Goal: Information Seeking & Learning: Check status

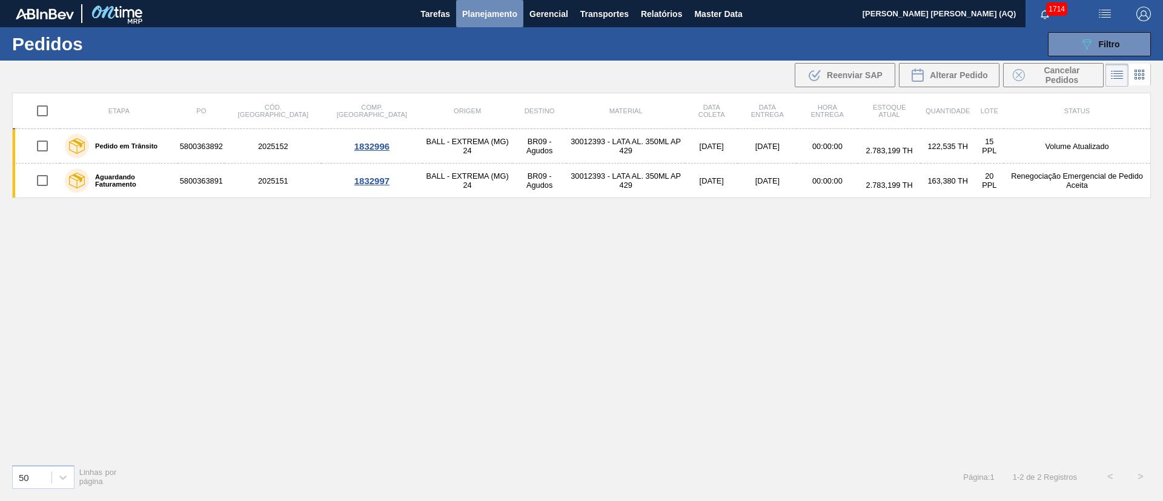
click at [474, 11] on span "Planejamento" at bounding box center [489, 14] width 55 height 15
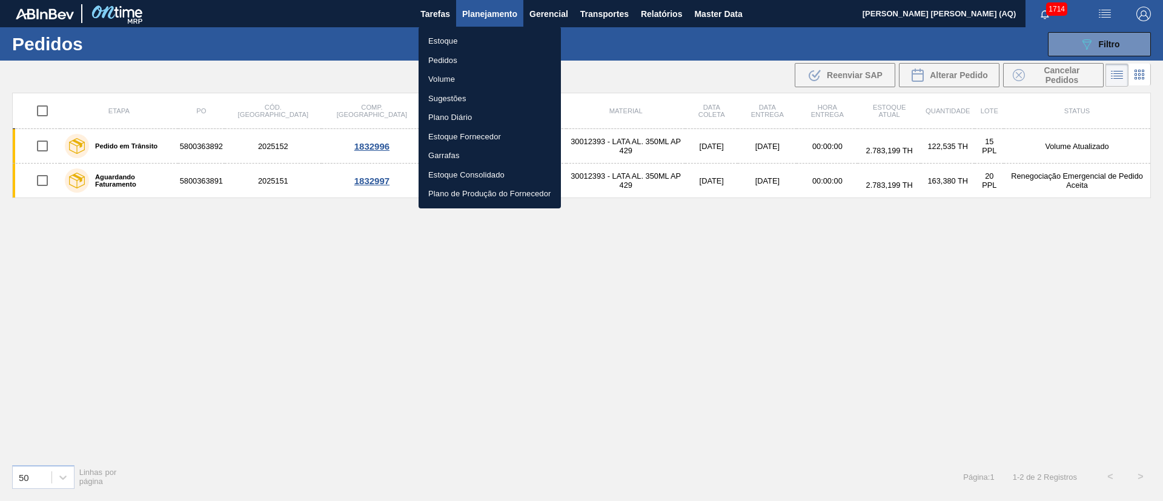
click at [448, 42] on li "Estoque" at bounding box center [489, 40] width 142 height 19
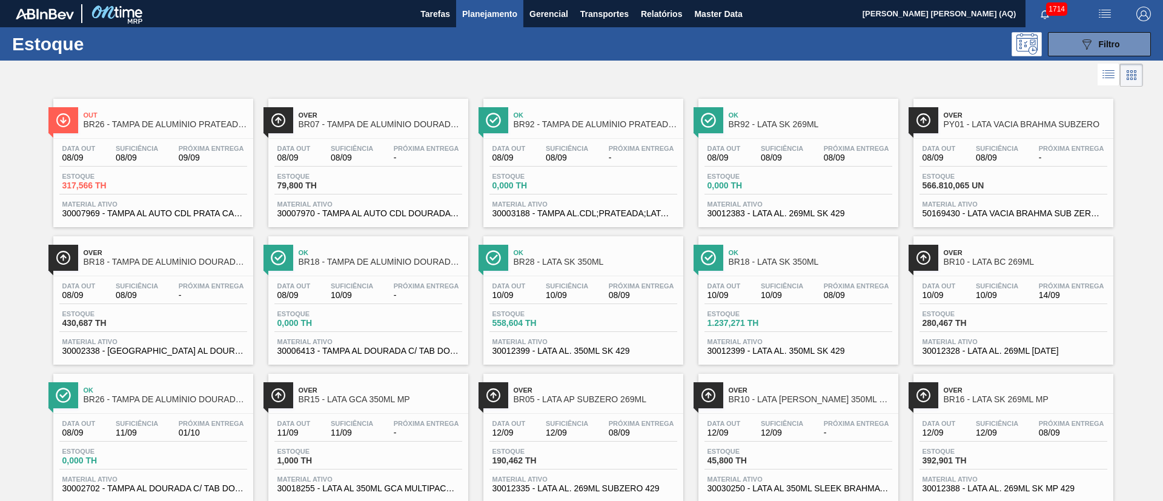
click at [860, 81] on icon at bounding box center [1108, 74] width 15 height 15
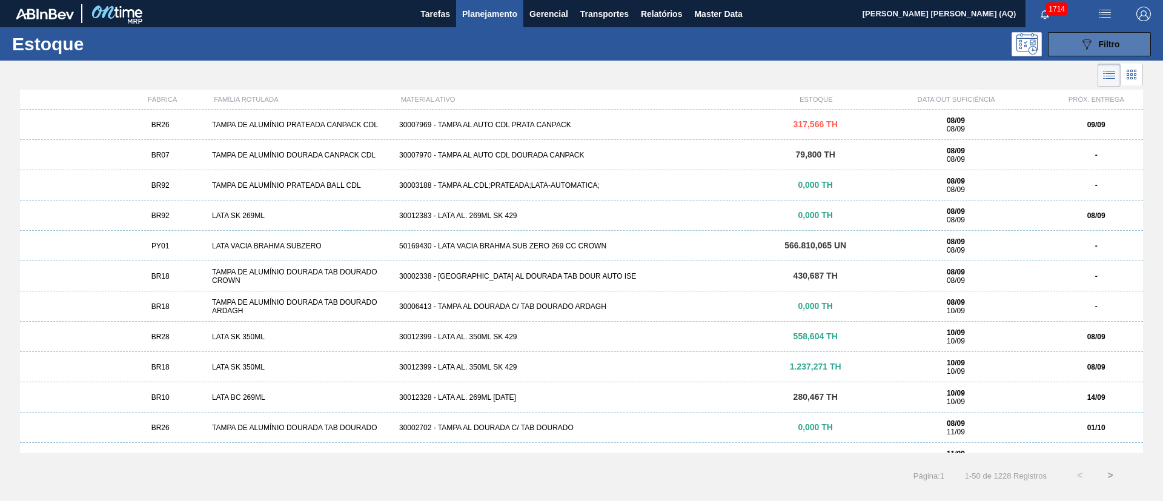
click at [860, 49] on icon "089F7B8B-B2A5-4AFE-B5C0-19BA573D28AC" at bounding box center [1086, 44] width 15 height 15
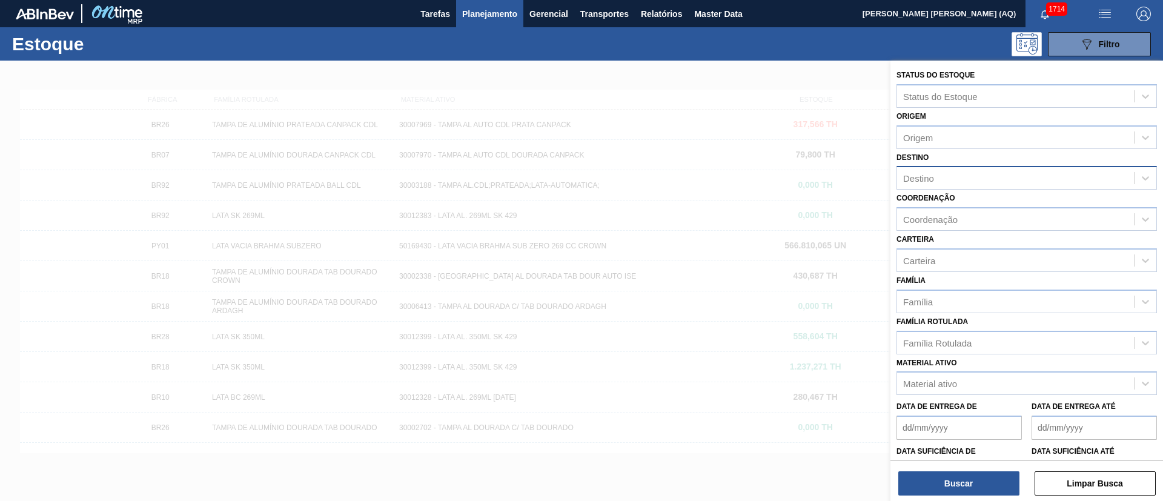
click at [860, 180] on div "Destino" at bounding box center [918, 178] width 31 height 10
type input "´"
type input "ponta"
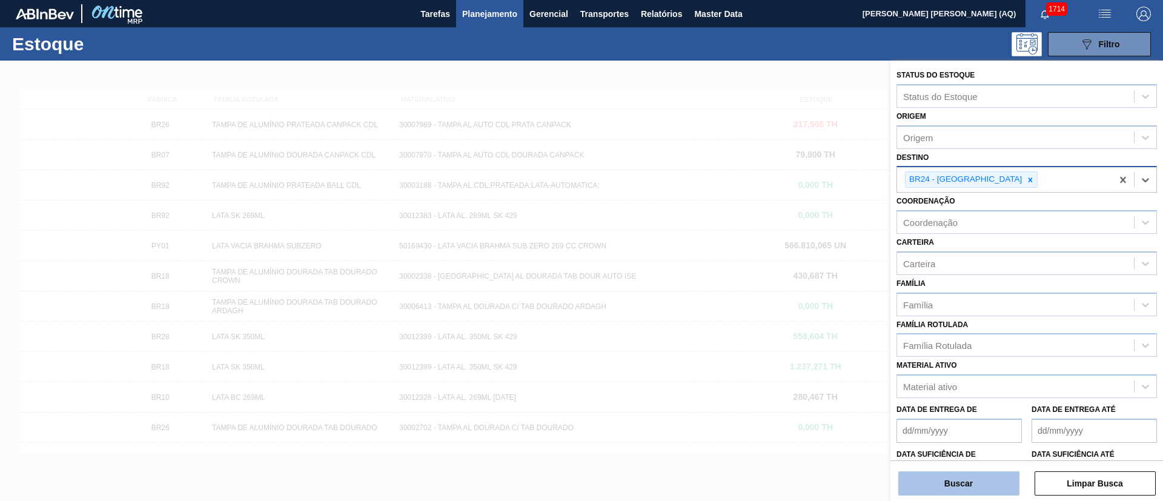
click at [860, 370] on button "Buscar" at bounding box center [958, 483] width 121 height 24
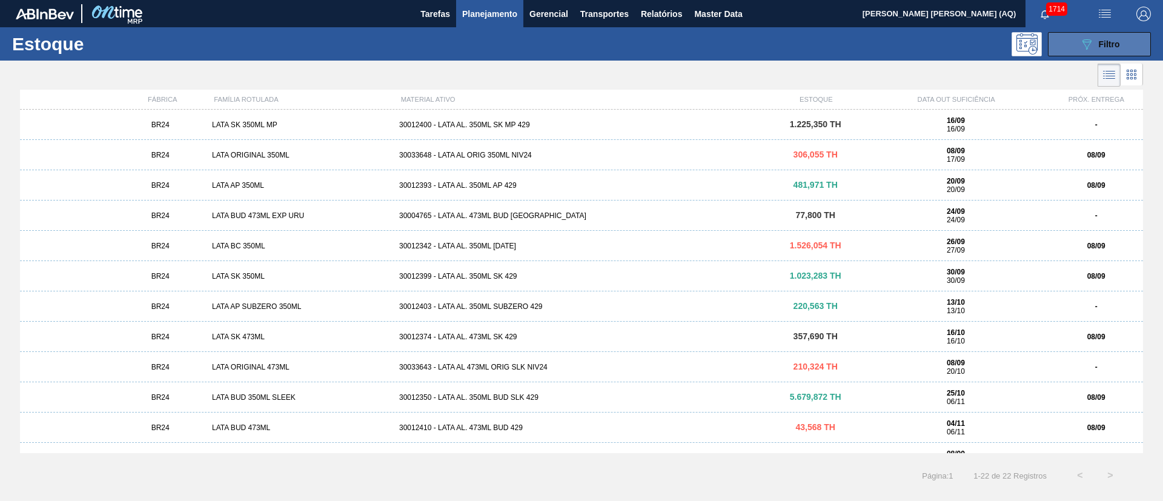
click at [860, 39] on button "089F7B8B-B2A5-4AFE-B5C0-19BA573D28AC Filtro" at bounding box center [1099, 44] width 103 height 24
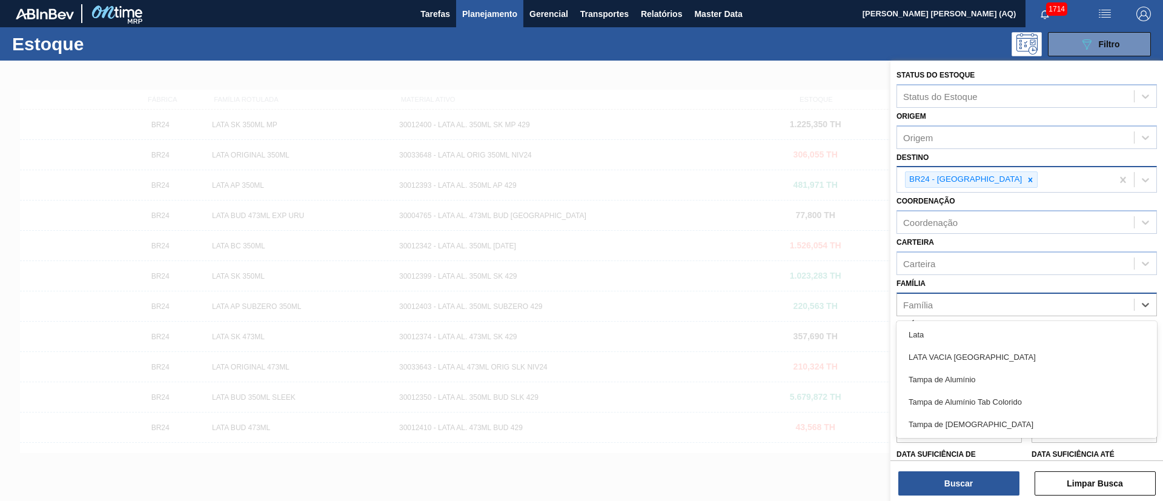
click at [860, 311] on div "Família" at bounding box center [1015, 305] width 237 height 18
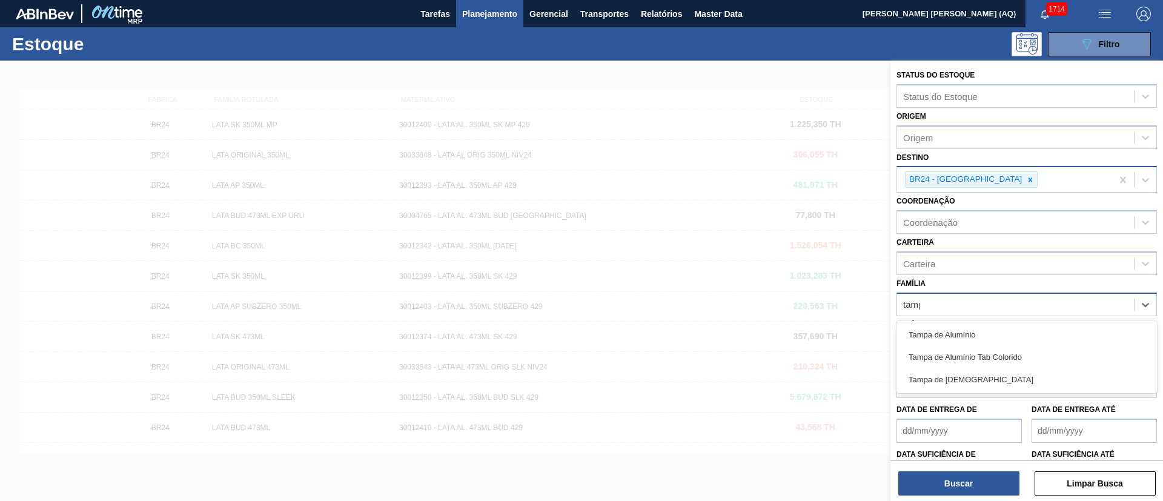
type input "tampa"
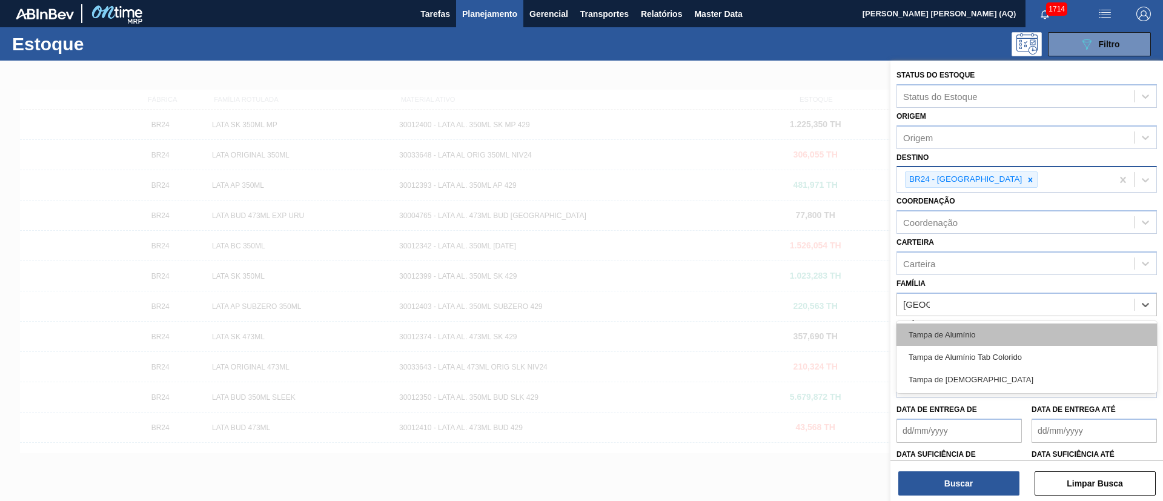
click at [860, 329] on div "Tampa de Alumínio" at bounding box center [1026, 334] width 260 height 22
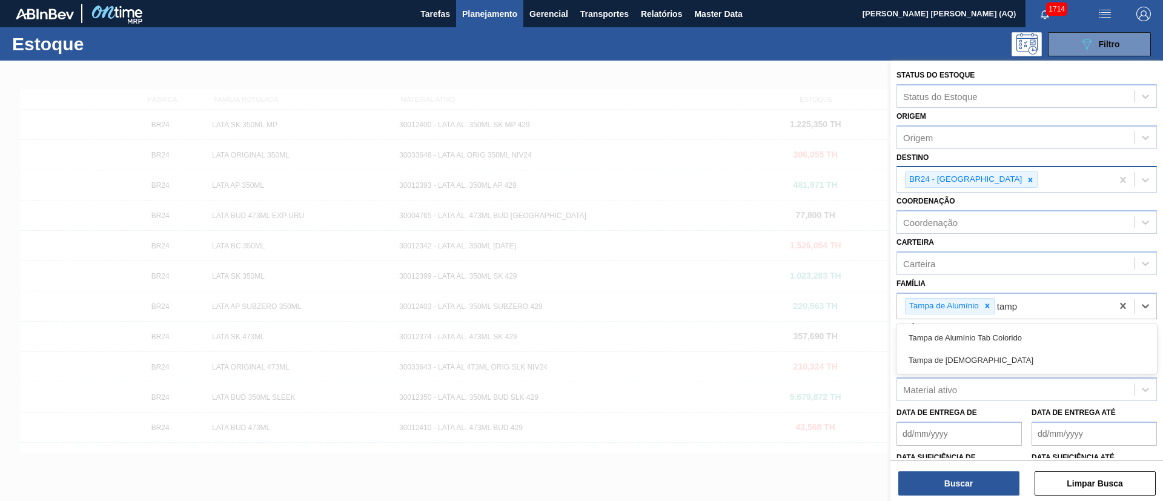
type input "tampa"
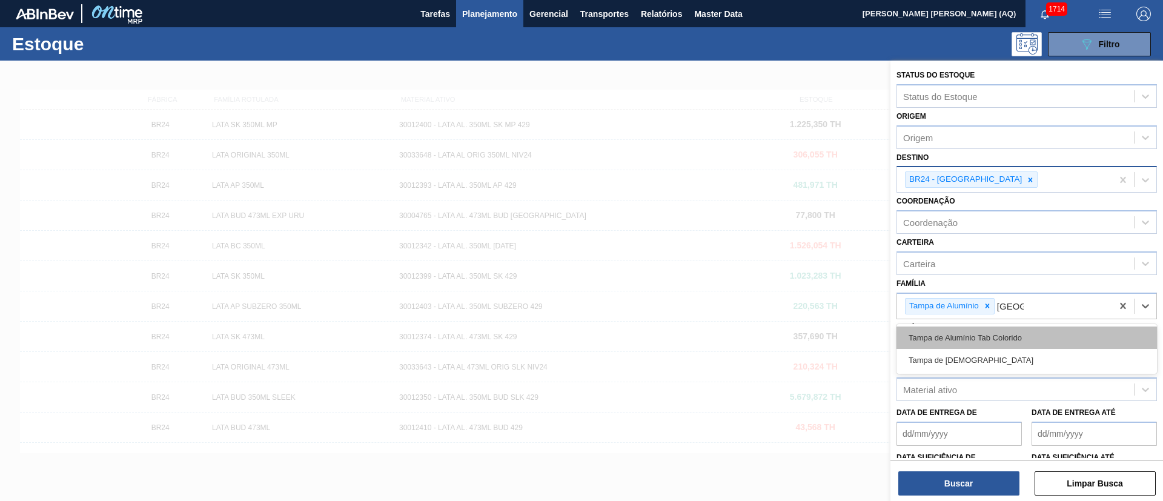
click at [860, 339] on div "Tampa de Alumínio Tab Colorido" at bounding box center [1026, 337] width 260 height 22
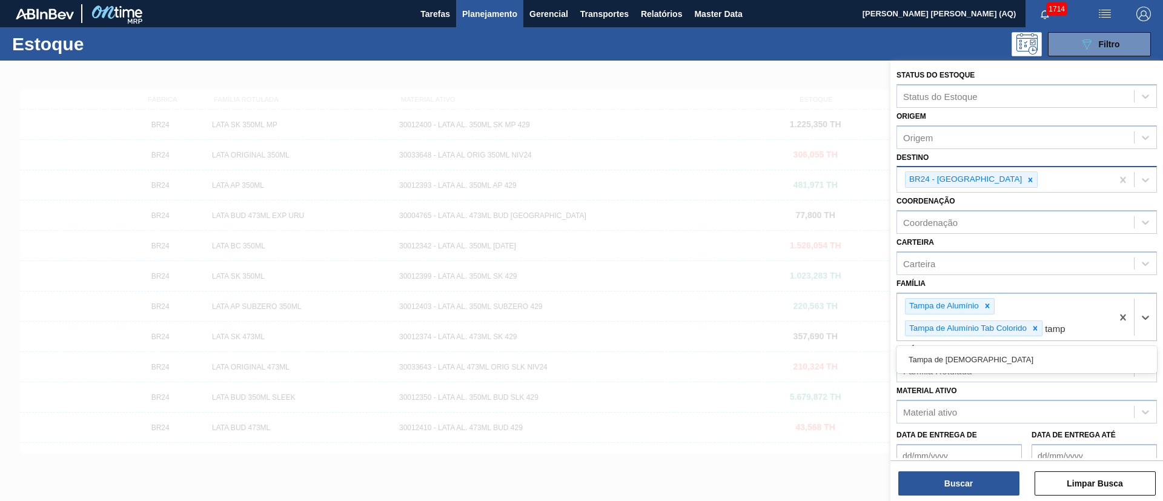
type input "tampa"
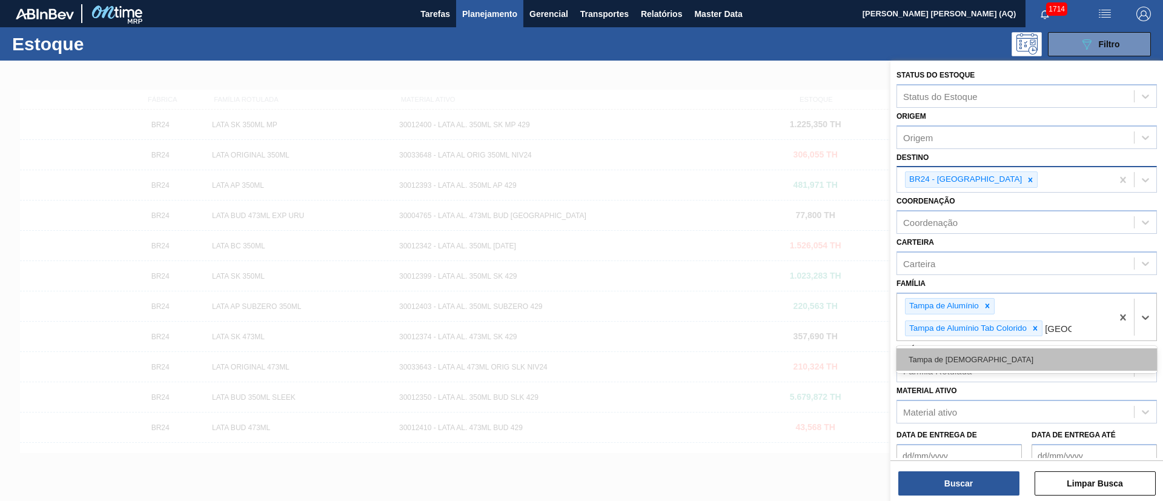
click at [860, 352] on div "Tampa de [DEMOGRAPHIC_DATA]" at bounding box center [1026, 359] width 260 height 22
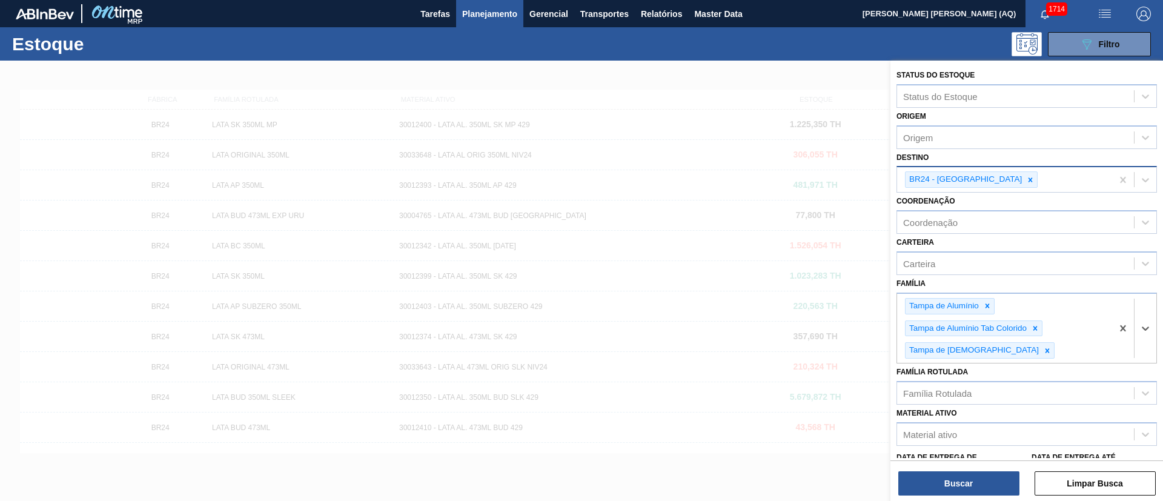
click at [860, 370] on div "Status do Estoque Status do Estoque Origem Origem Destino BR24 - Ponta Grossa C…" at bounding box center [1026, 282] width 272 height 443
click at [860, 370] on div "Buscar Limpar Busca" at bounding box center [1026, 477] width 272 height 34
click at [860, 370] on button "Buscar" at bounding box center [958, 483] width 121 height 24
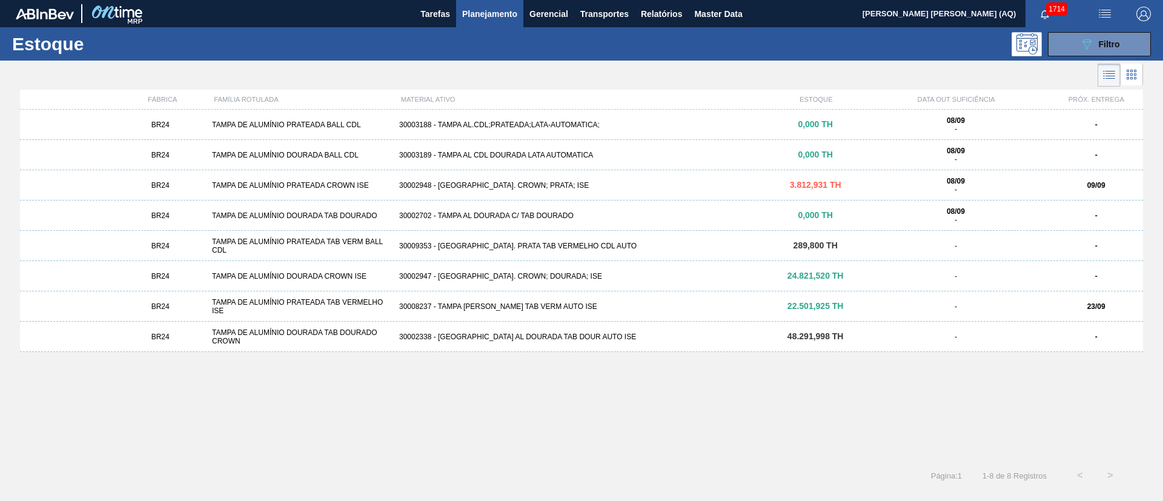
click at [860, 370] on div "BR24 TAMPA DE ALUMÍNIO PRATEADA BALL CDL 30003188 - TAMPA AL.CDL;PRATEADA;LATA-…" at bounding box center [581, 281] width 1123 height 343
click at [494, 182] on div "30002948 - [GEOGRAPHIC_DATA]. CROWN; PRATA; ISE" at bounding box center [581, 185] width 374 height 8
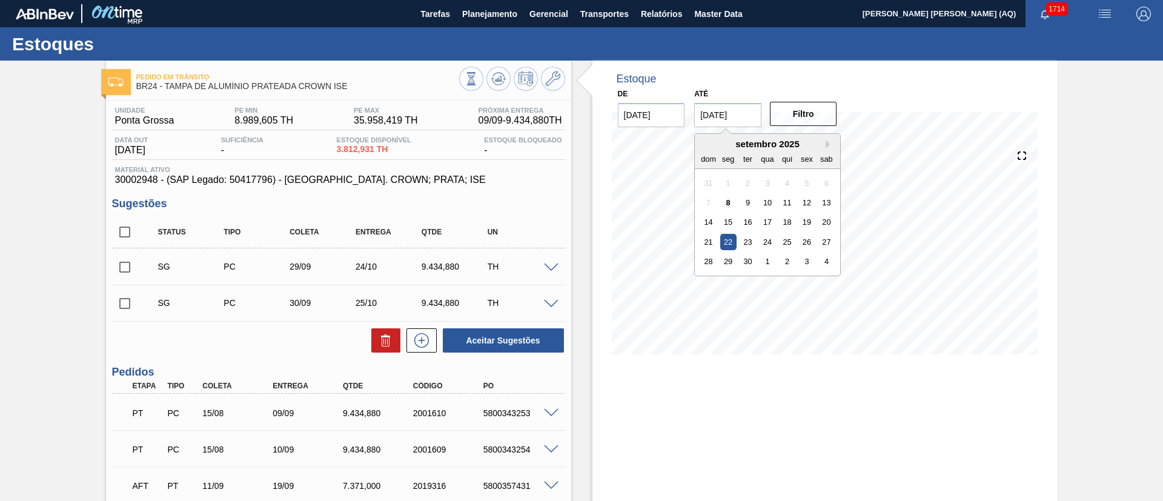
click at [731, 114] on input "22/09/2025" at bounding box center [727, 115] width 67 height 24
click at [827, 145] on button "Next Month" at bounding box center [829, 144] width 8 height 8
click at [801, 260] on div "31" at bounding box center [807, 261] width 16 height 16
type input "31/10/2025"
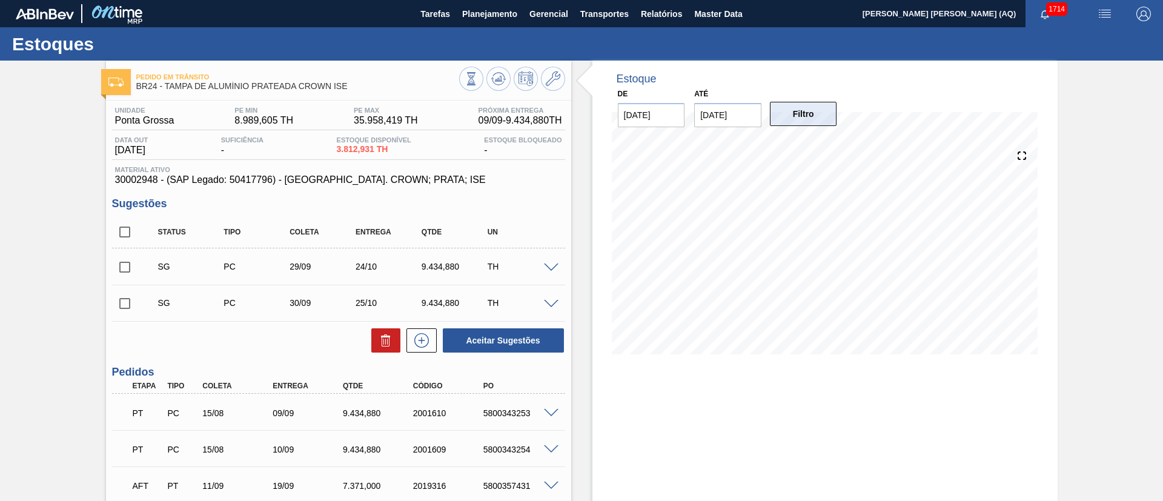
click at [801, 118] on button "Filtro" at bounding box center [803, 114] width 67 height 24
click at [860, 269] on div "Pedido em Trânsito BR24 - TAMPA DE ALUMÍNIO PRATEADA CROWN ISE Unidade Ponta Gr…" at bounding box center [581, 368] width 1163 height 614
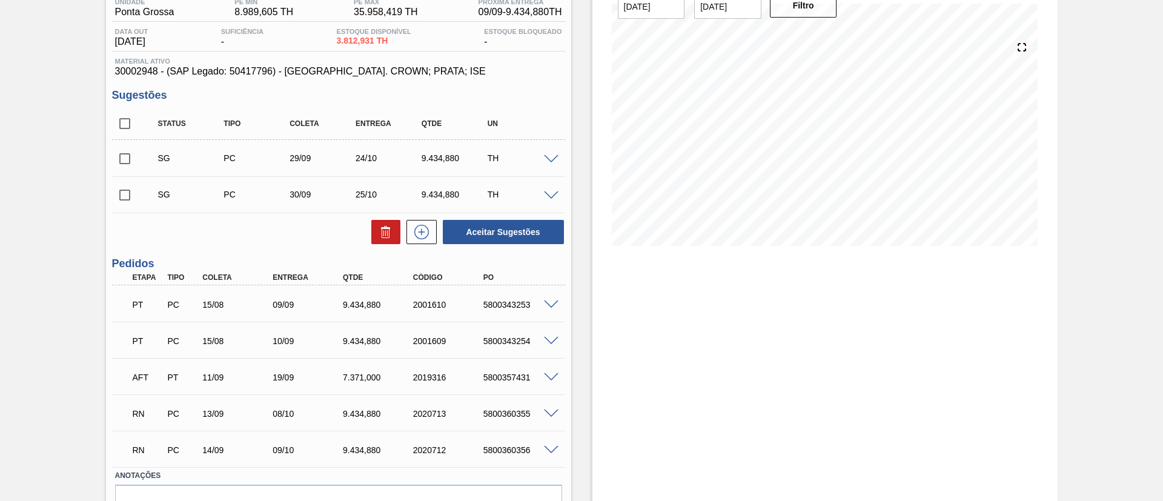
scroll to position [174, 0]
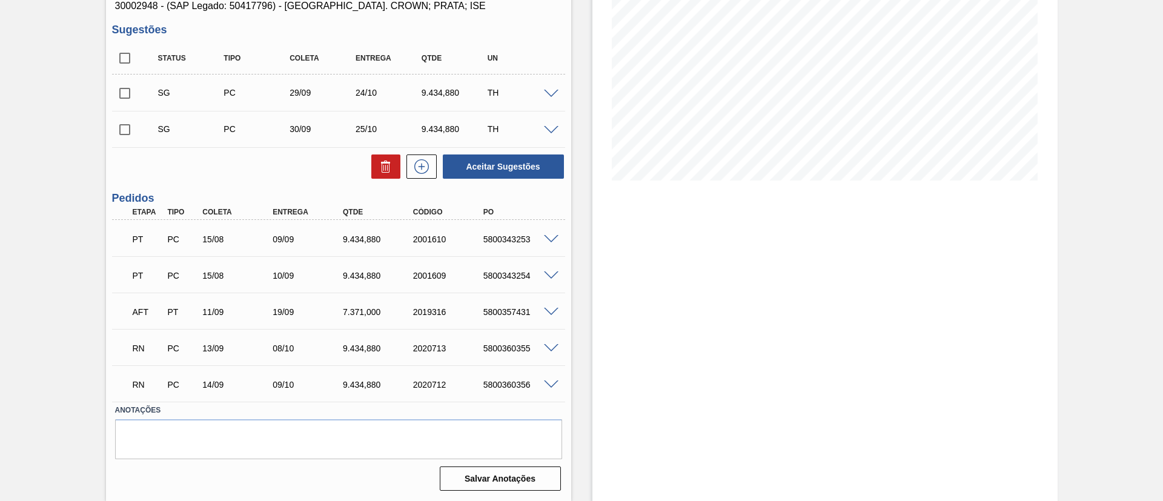
click at [546, 349] on span at bounding box center [551, 348] width 15 height 9
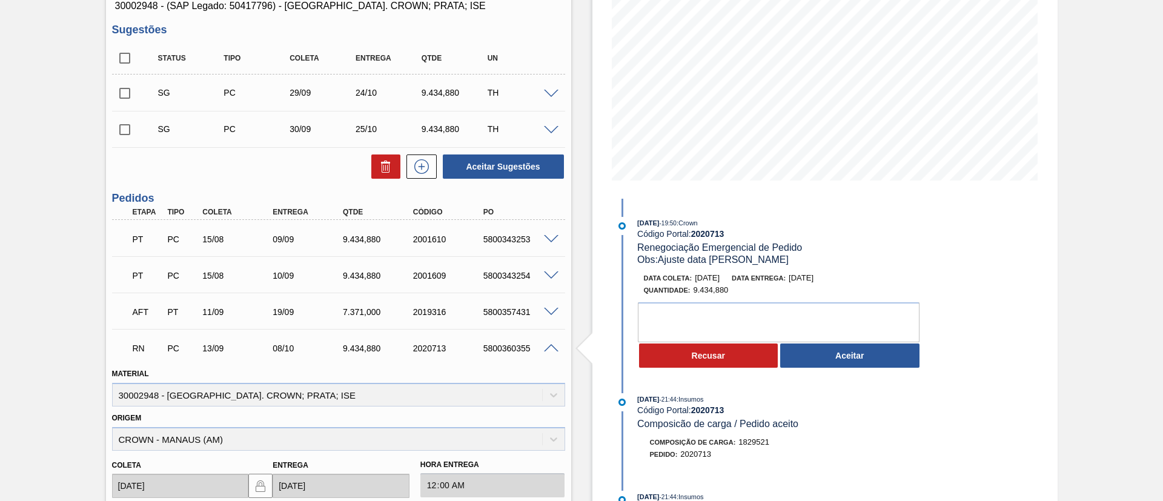
drag, startPoint x: 1014, startPoint y: 312, endPoint x: 1020, endPoint y: 330, distance: 18.4
click at [860, 330] on div "Estoque De 08/09/2025 Até 31/10/2025 Filtro 16/09 Projeção de Estoque 19,396.98…" at bounding box center [824, 341] width 465 height 908
click at [544, 345] on span at bounding box center [551, 348] width 15 height 9
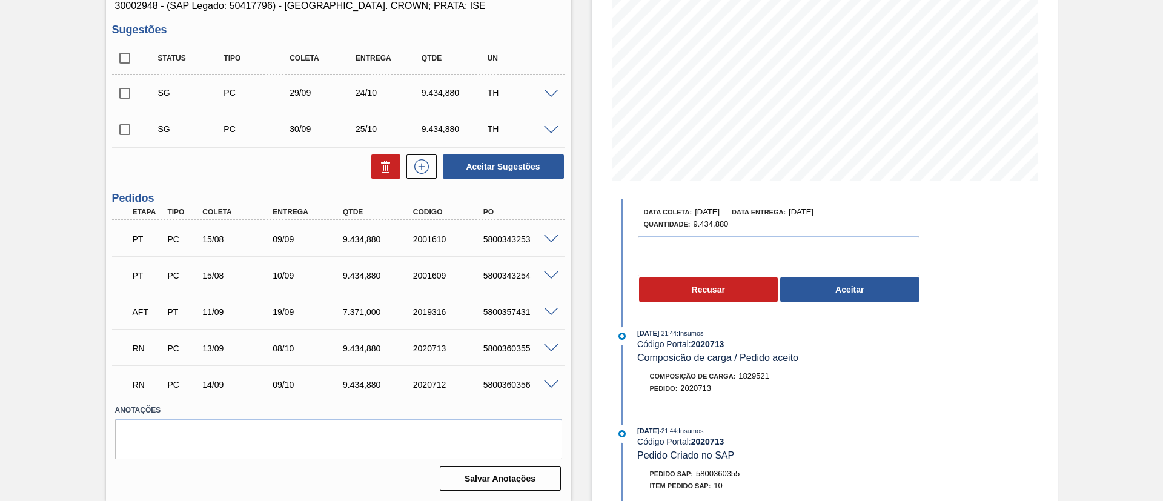
scroll to position [182, 0]
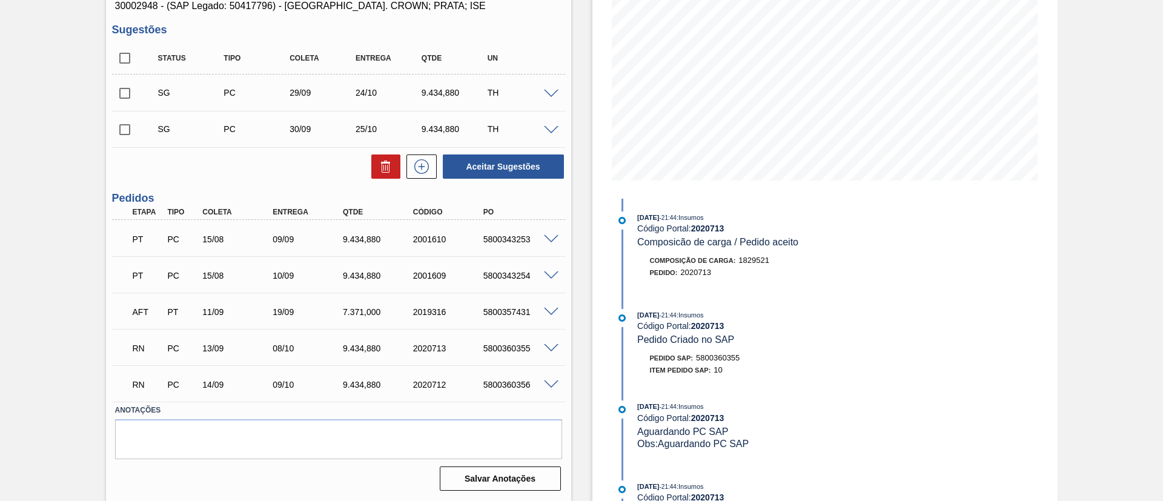
click at [552, 370] on span at bounding box center [551, 384] width 15 height 9
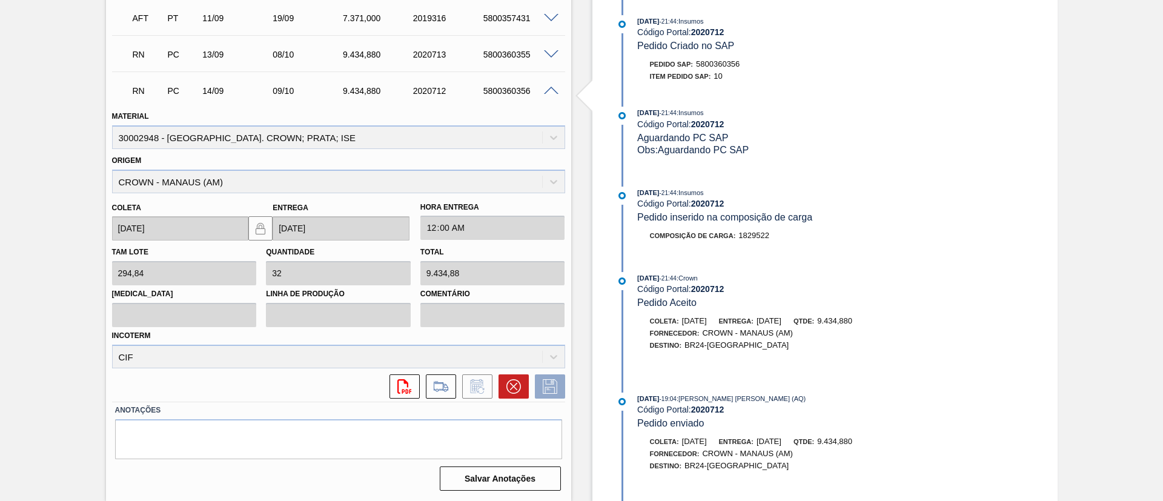
scroll to position [0, 0]
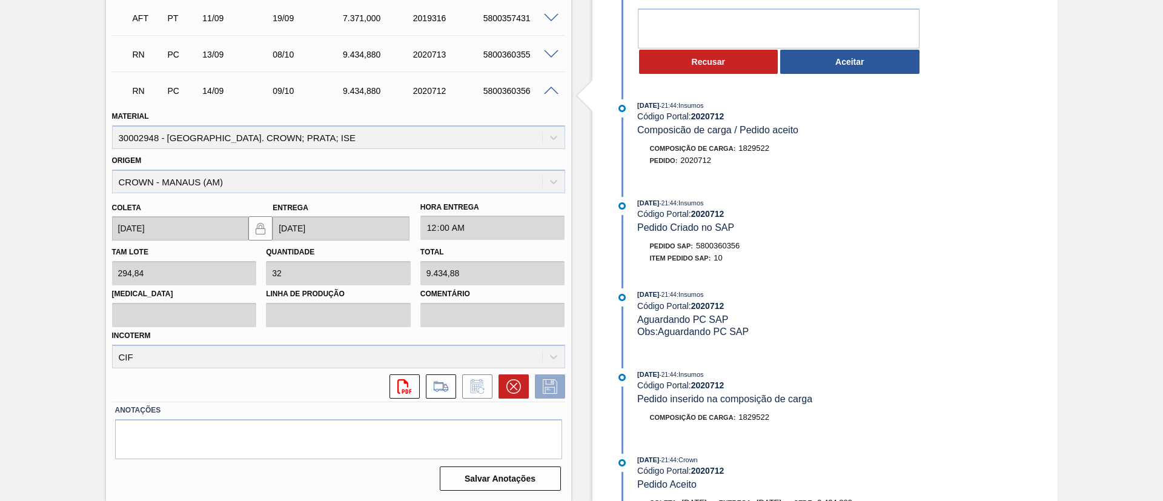
click at [551, 92] on span at bounding box center [551, 91] width 15 height 9
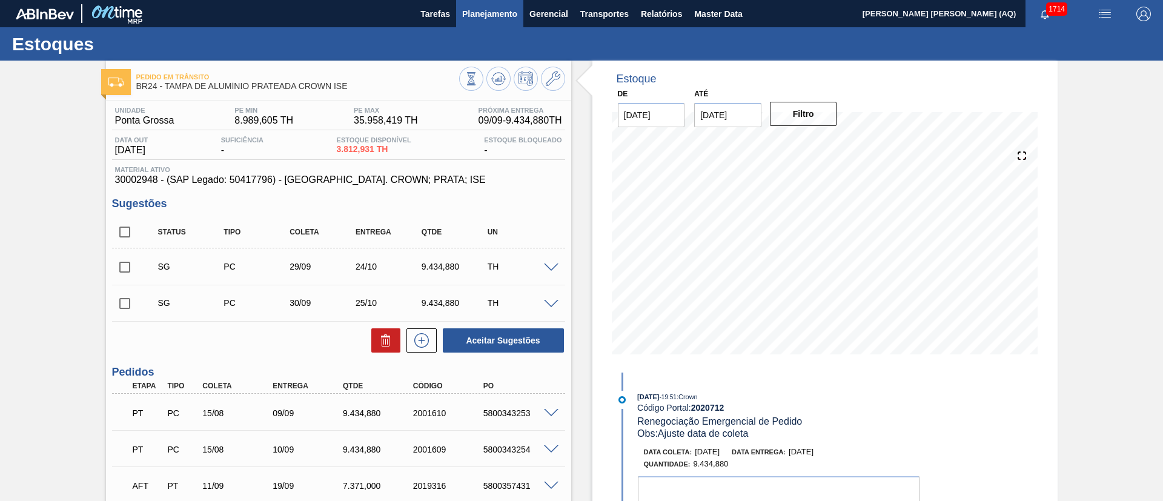
click at [501, 7] on span "Planejamento" at bounding box center [489, 14] width 55 height 15
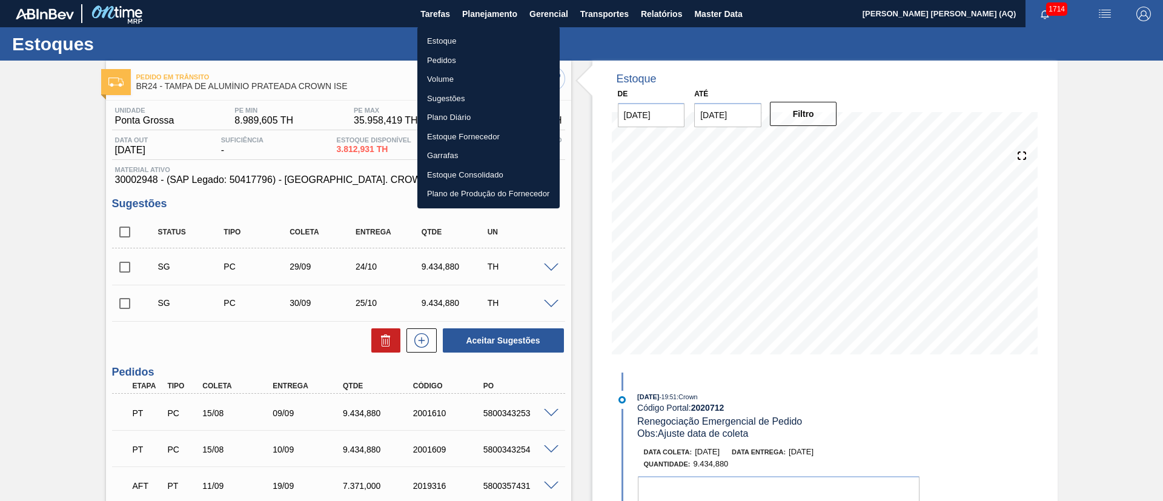
click at [455, 36] on li "Estoque" at bounding box center [488, 40] width 142 height 19
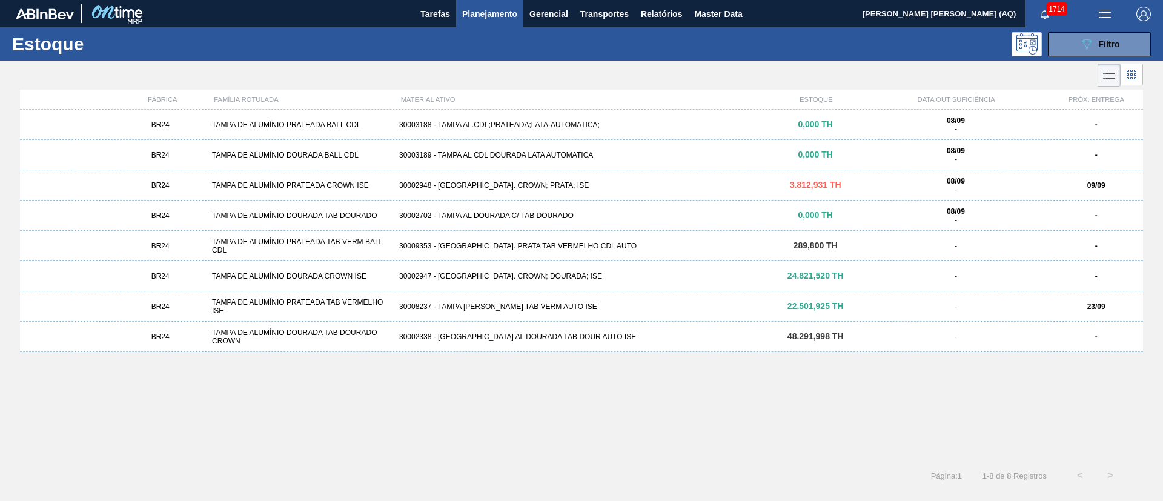
click at [860, 165] on div "BR24 TAMPA DE ALUMÍNIO DOURADA BALL CDL 30003189 - TAMPA AL CDL DOURADA LATA AU…" at bounding box center [581, 155] width 1123 height 30
click at [821, 70] on div at bounding box center [571, 75] width 1143 height 29
click at [438, 370] on div "BR24 TAMPA DE ALUMÍNIO PRATEADA BALL CDL 30003188 - TAMPA AL.CDL;PRATEADA;LATA-…" at bounding box center [581, 281] width 1123 height 343
click at [695, 409] on div "BR24 TAMPA DE ALUMÍNIO PRATEADA BALL CDL 30003188 - TAMPA AL.CDL;PRATEADA;LATA-…" at bounding box center [581, 281] width 1123 height 343
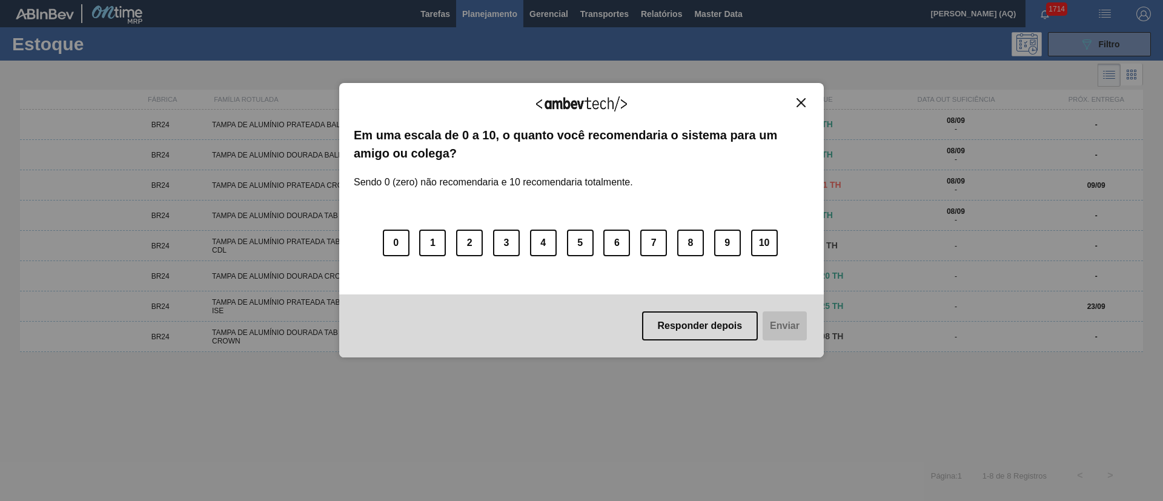
click at [797, 99] on img "Close" at bounding box center [800, 102] width 9 height 9
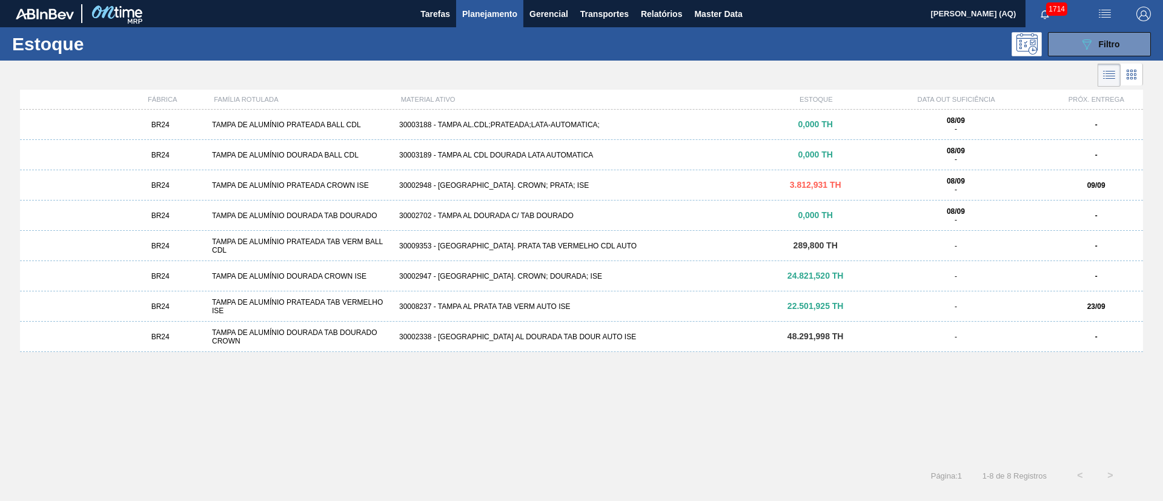
click at [882, 381] on div "BR24 TAMPA DE ALUMÍNIO PRATEADA BALL CDL 30003188 - TAMPA AL.CDL;PRATEADA;LATA-…" at bounding box center [581, 281] width 1123 height 343
